Goal: Task Accomplishment & Management: Manage account settings

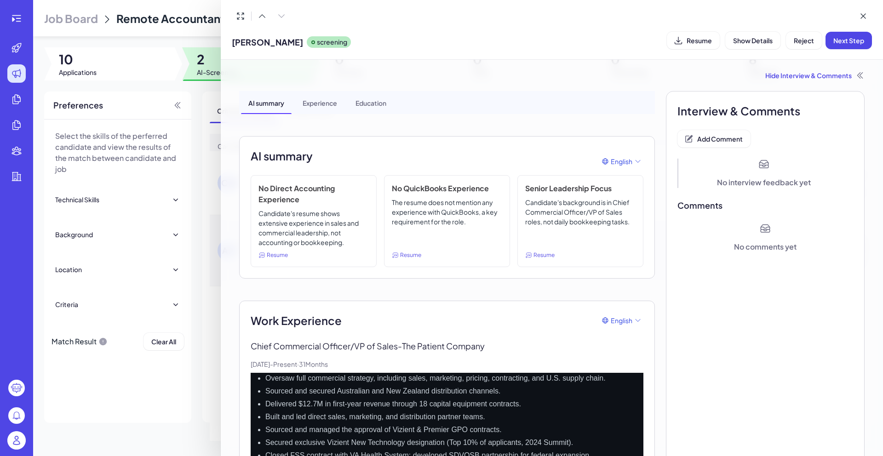
scroll to position [177, 0]
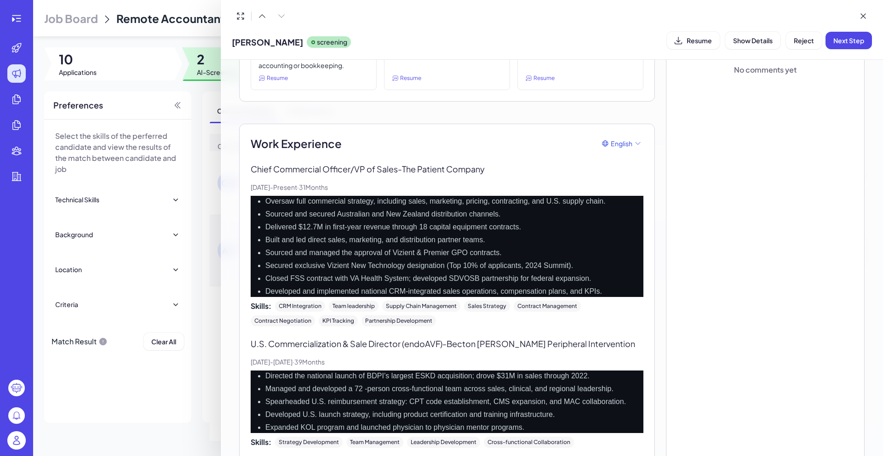
click at [129, 18] on div at bounding box center [441, 228] width 883 height 456
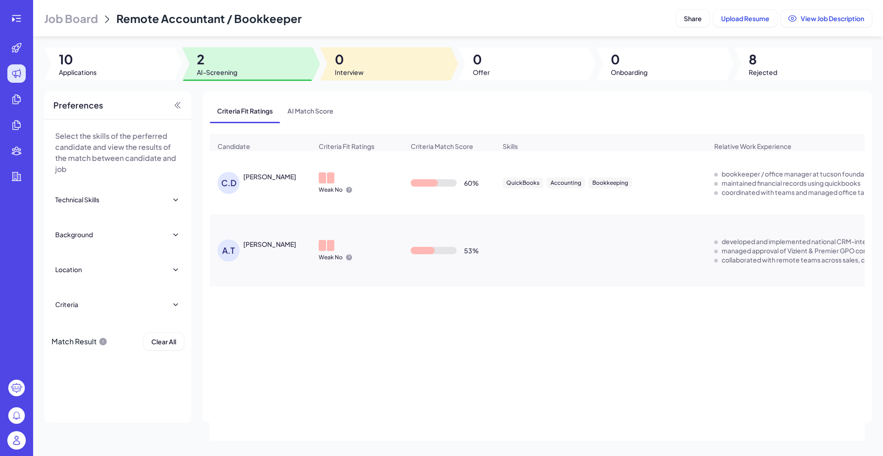
click at [391, 66] on div at bounding box center [385, 63] width 131 height 33
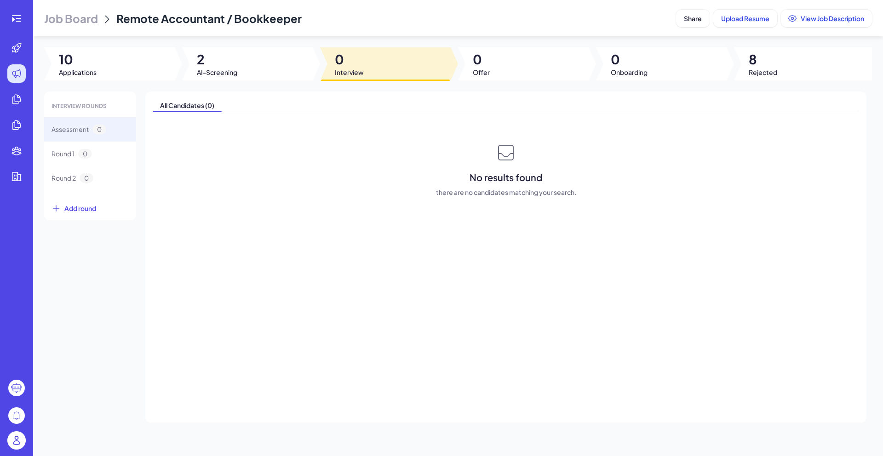
click at [250, 47] on div at bounding box center [247, 63] width 131 height 33
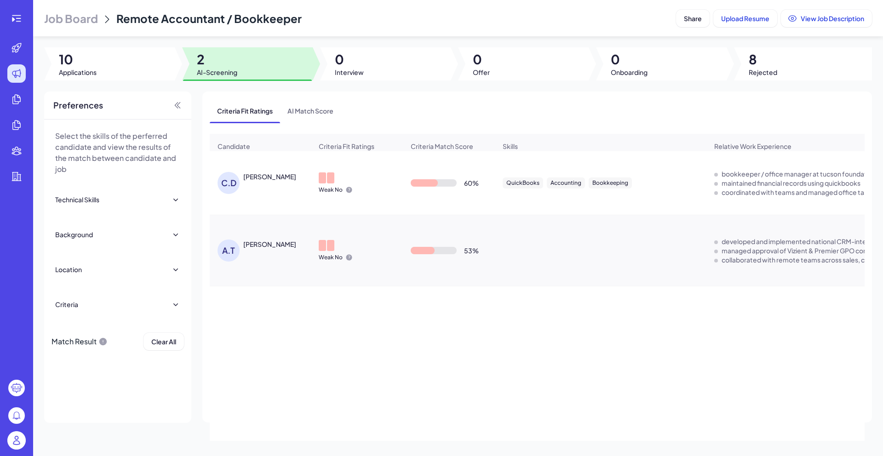
click at [84, 15] on span "Job Board" at bounding box center [71, 18] width 54 height 15
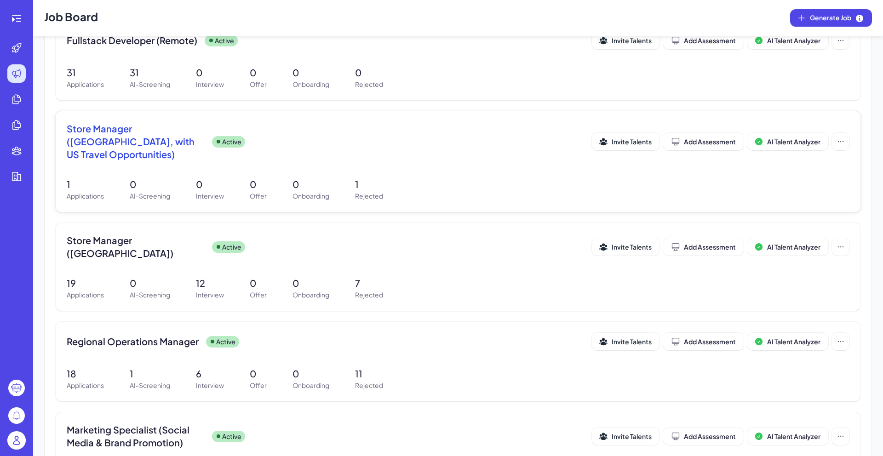
scroll to position [333, 0]
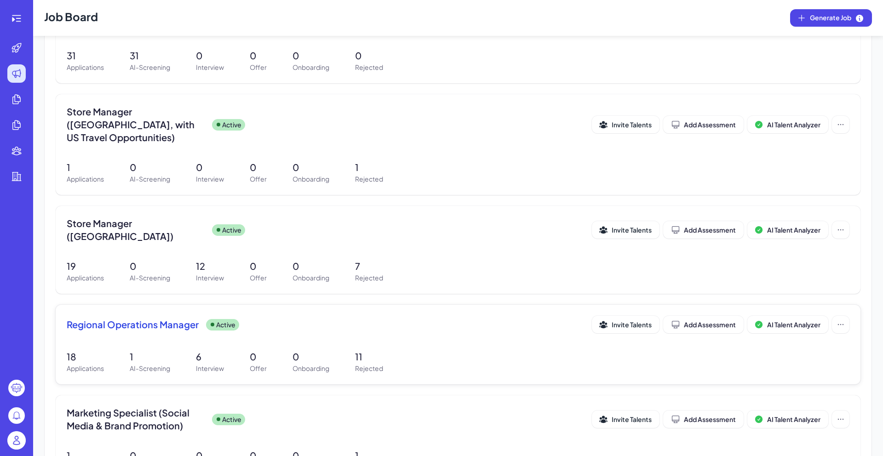
click at [139, 316] on div "Regional Operations Manager Active Invite Talents Add Assessment AI Talent Anal…" at bounding box center [458, 327] width 783 height 23
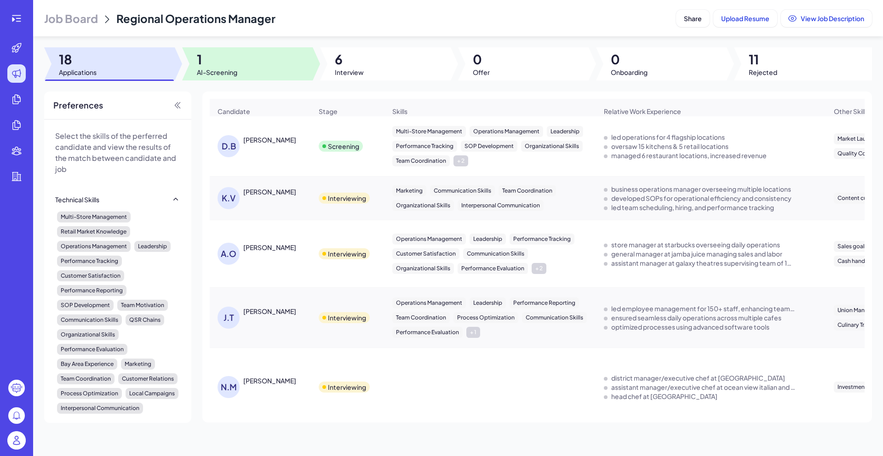
click at [243, 67] on div at bounding box center [247, 63] width 131 height 33
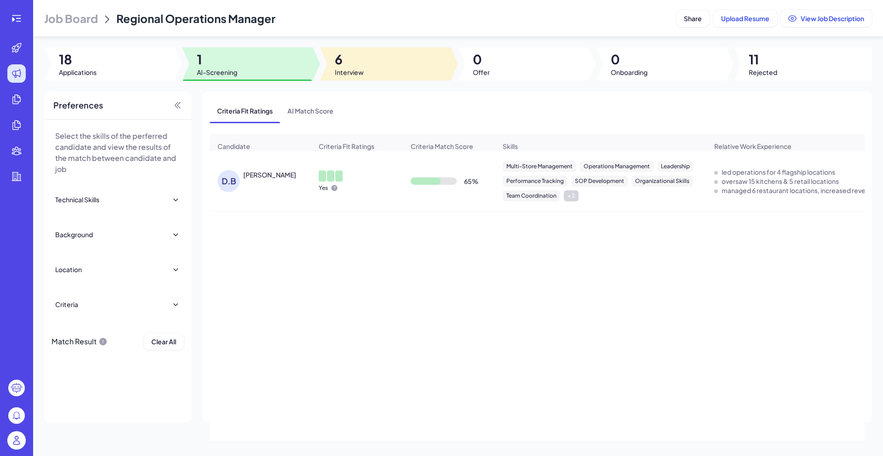
click at [388, 49] on div at bounding box center [385, 63] width 131 height 33
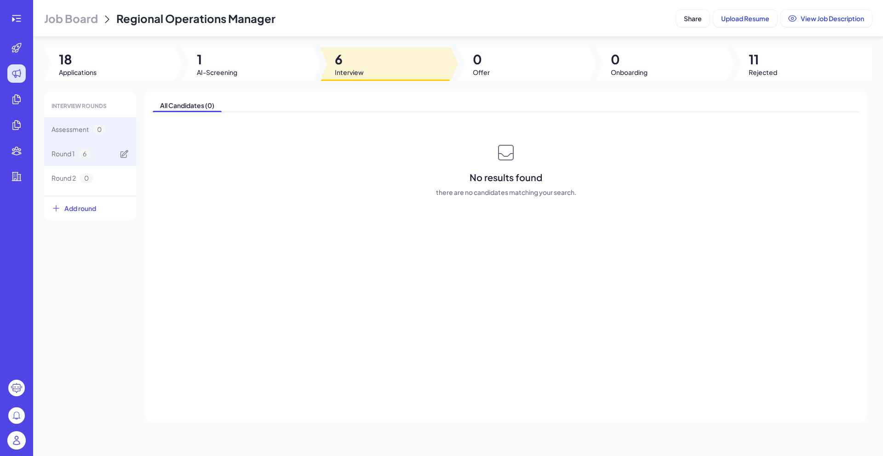
click at [60, 153] on span "Round 1" at bounding box center [63, 154] width 23 height 10
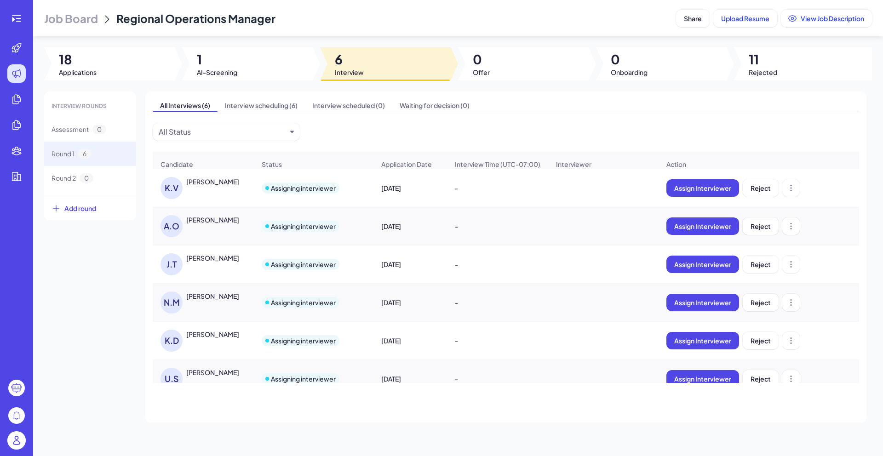
click at [788, 54] on div at bounding box center [803, 63] width 138 height 33
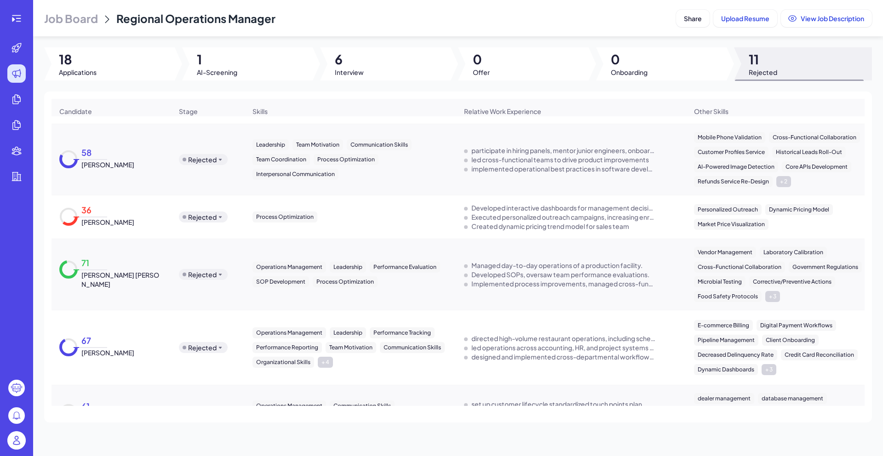
scroll to position [303, 0]
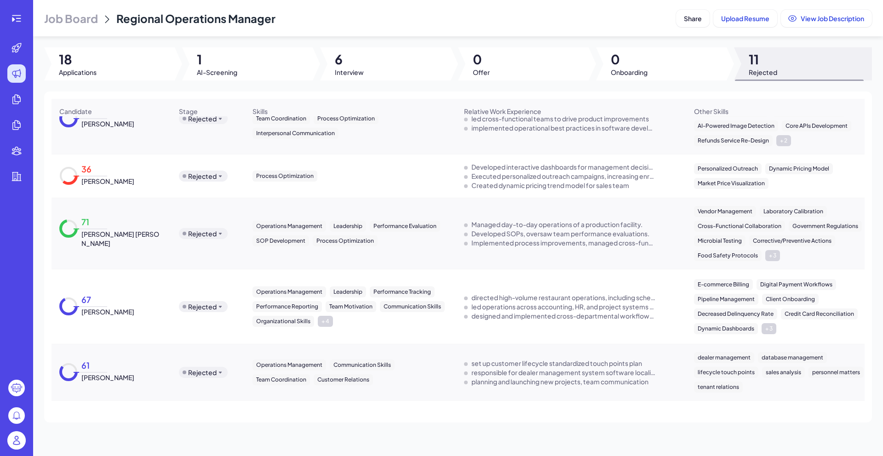
click at [189, 261] on td "Rejected" at bounding box center [208, 233] width 74 height 71
click at [195, 20] on span "Regional Operations Manager" at bounding box center [195, 18] width 159 height 14
copy header "Regional Operations Manager Share Upload Resume View Job Description"
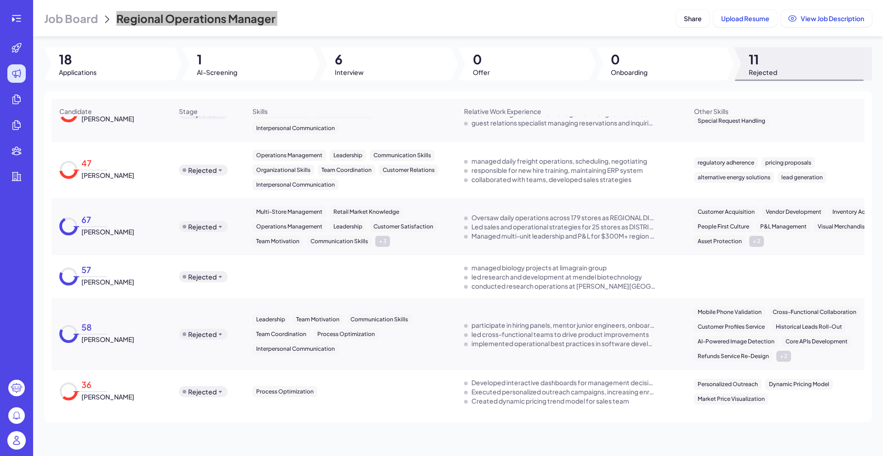
scroll to position [0, 0]
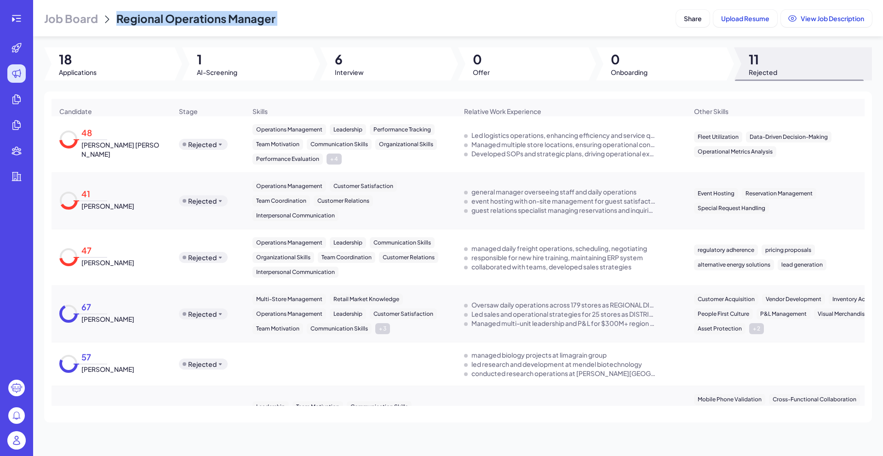
click at [91, 13] on span "Job Board" at bounding box center [71, 18] width 54 height 15
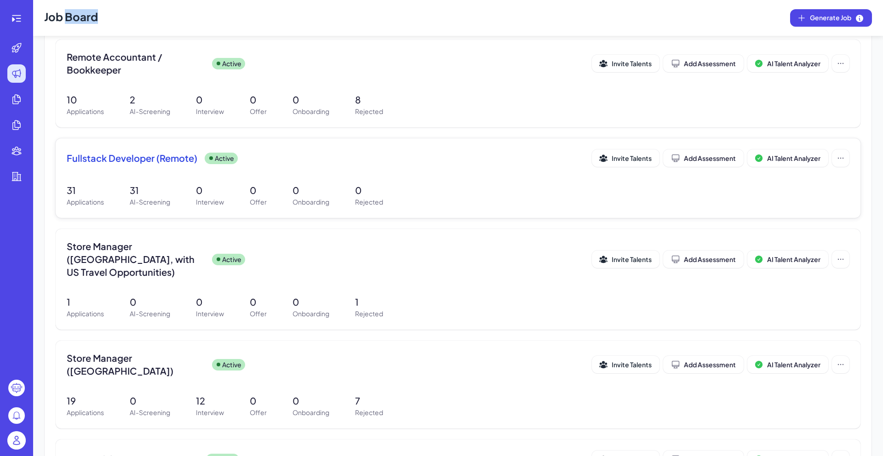
scroll to position [198, 0]
click at [147, 356] on div "Store Manager (US Bay Area) Active Invite Talents Add Assessment AI Talent Anal…" at bounding box center [458, 365] width 783 height 26
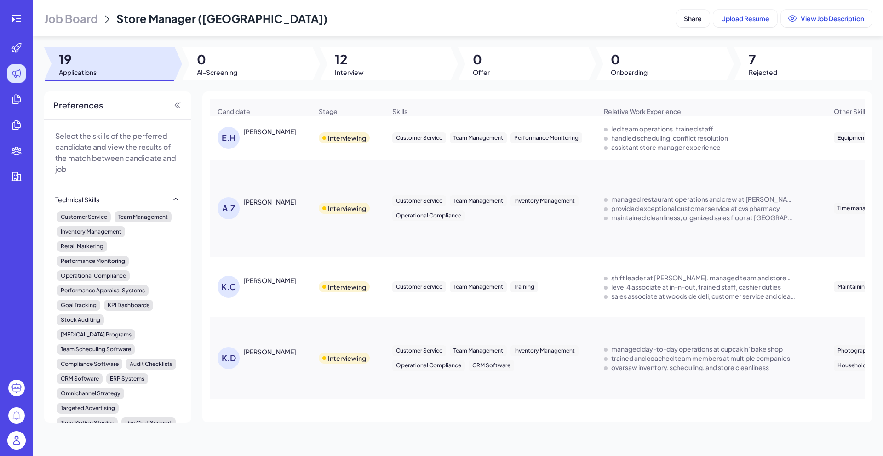
click at [372, 82] on div "Job Board Store Manager (US Bay Area) Share Upload Resume View Job Description …" at bounding box center [458, 228] width 850 height 456
click at [373, 70] on div at bounding box center [385, 63] width 131 height 33
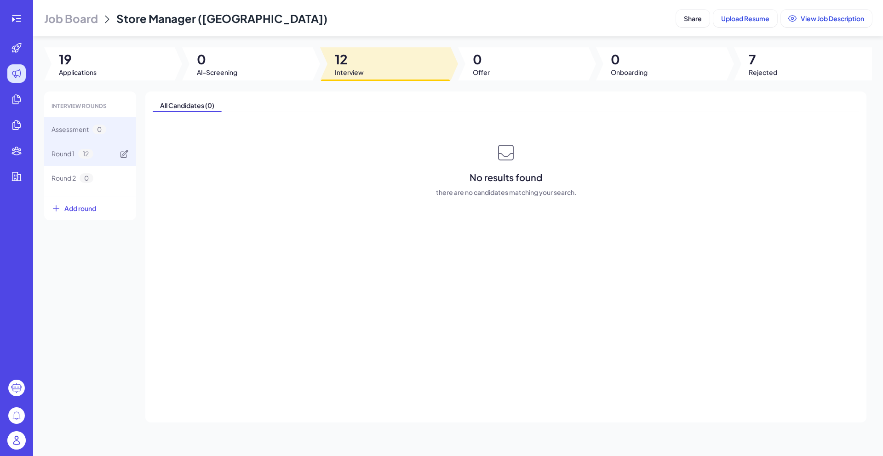
click at [68, 144] on div "Round 1 12" at bounding box center [90, 154] width 92 height 24
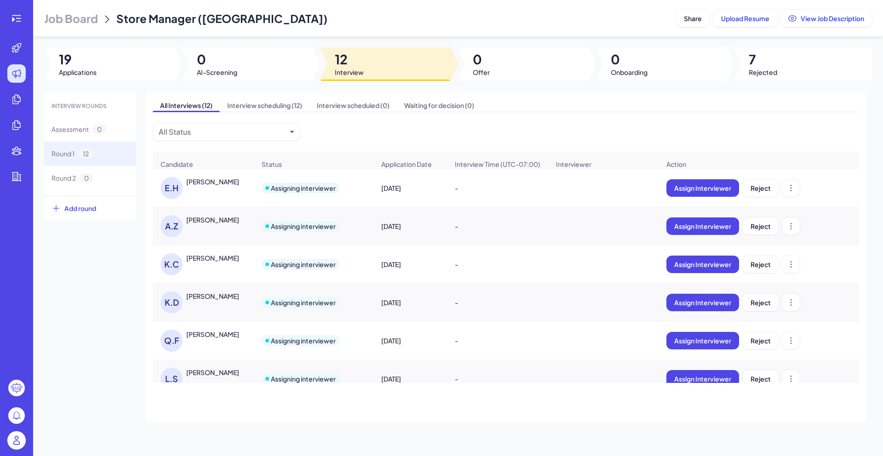
click at [208, 185] on div "[PERSON_NAME]" at bounding box center [212, 181] width 53 height 9
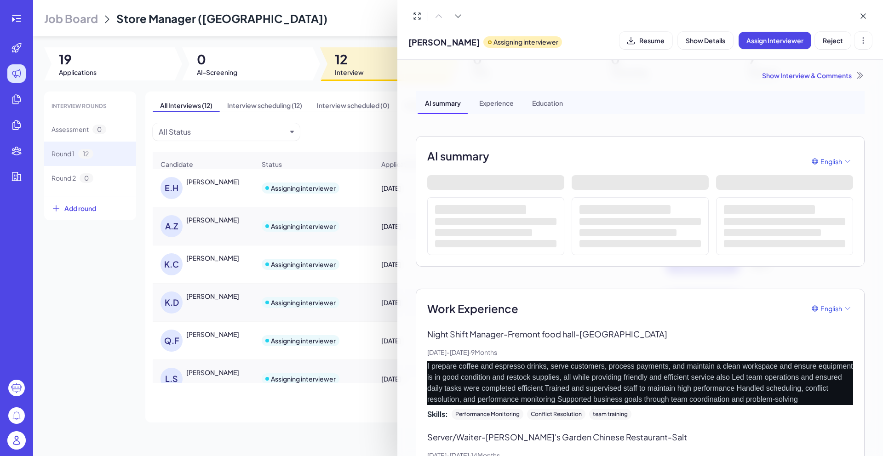
click at [791, 82] on div "Show Interview & Comments AI summary Experience Education AI summary English Wo…" at bounding box center [640, 361] width 471 height 602
click at [791, 75] on div "Show Interview & Comments" at bounding box center [640, 75] width 449 height 9
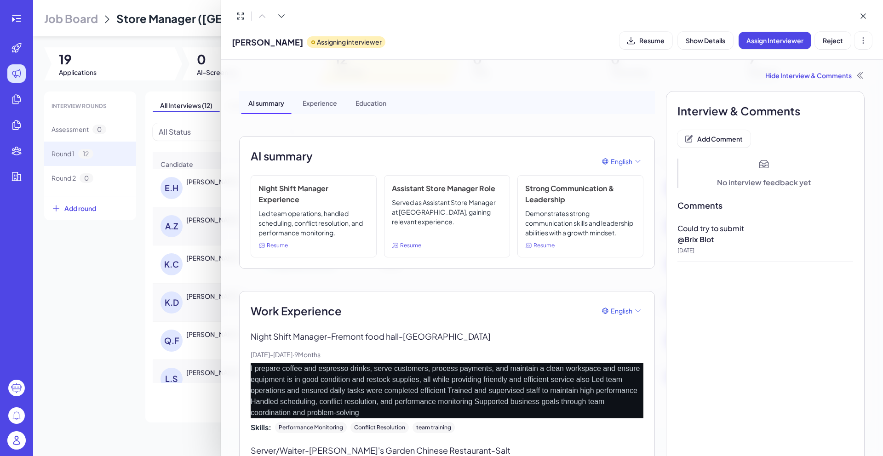
click at [134, 408] on div at bounding box center [441, 228] width 883 height 456
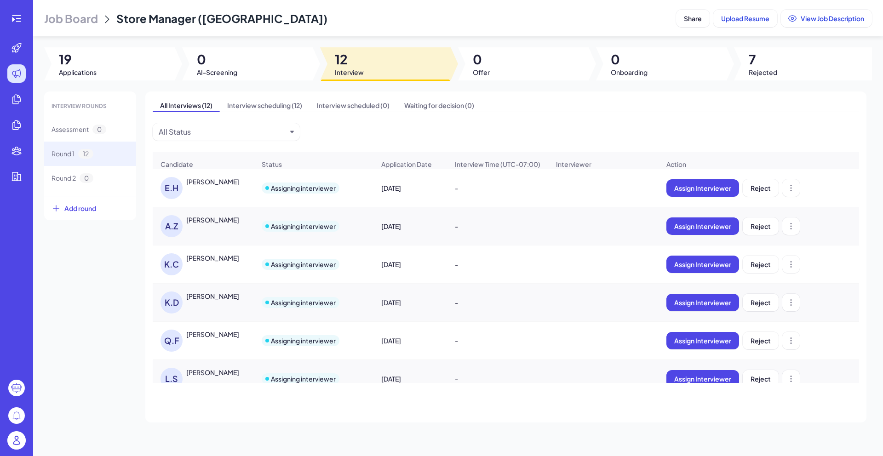
click at [220, 223] on div "[PERSON_NAME]" at bounding box center [212, 219] width 53 height 9
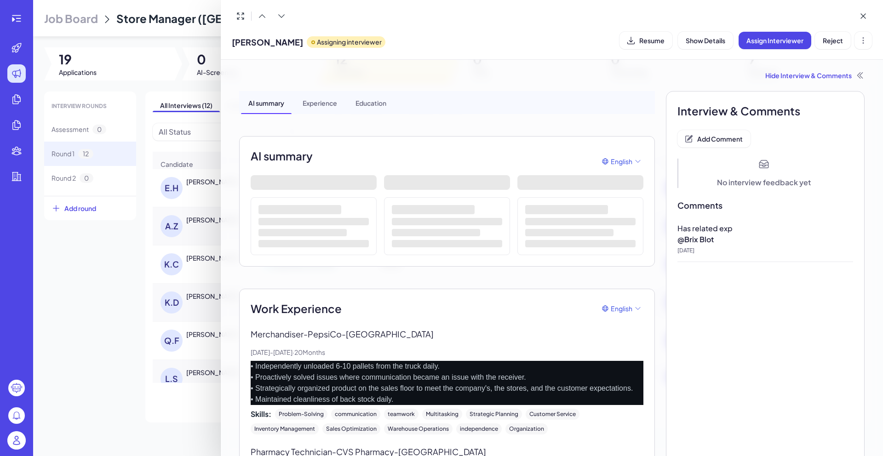
click at [109, 361] on div at bounding box center [441, 228] width 883 height 456
